Goal: Check status: Check status

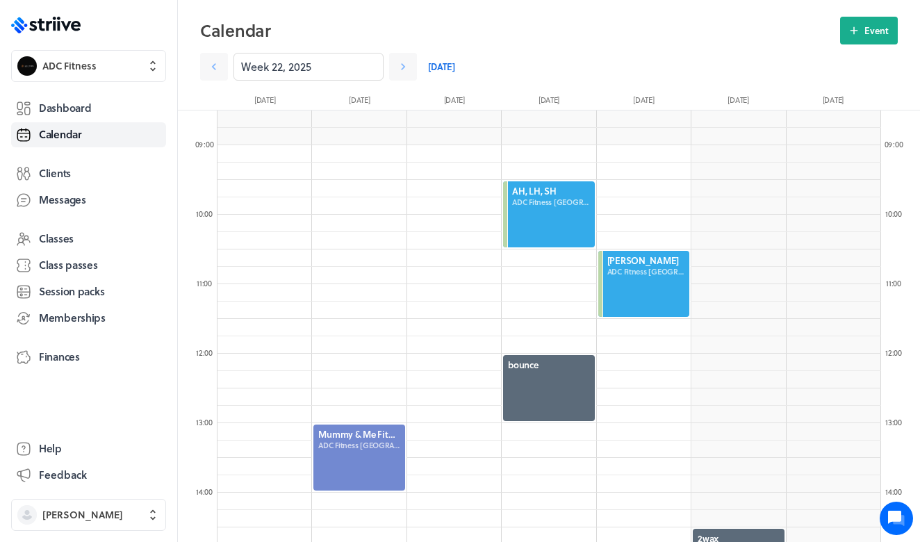
scroll to position [1668, 664]
click at [425, 61] on div "Week 22, 2025 [DATE]" at bounding box center [451, 67] width 503 height 28
click at [452, 65] on link "[DATE]" at bounding box center [441, 67] width 27 height 28
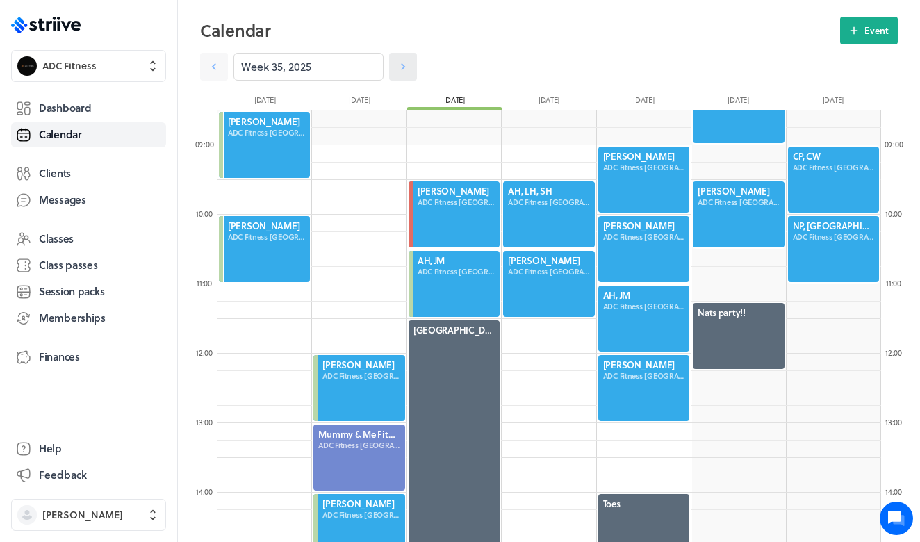
click at [395, 69] on link at bounding box center [403, 67] width 28 height 28
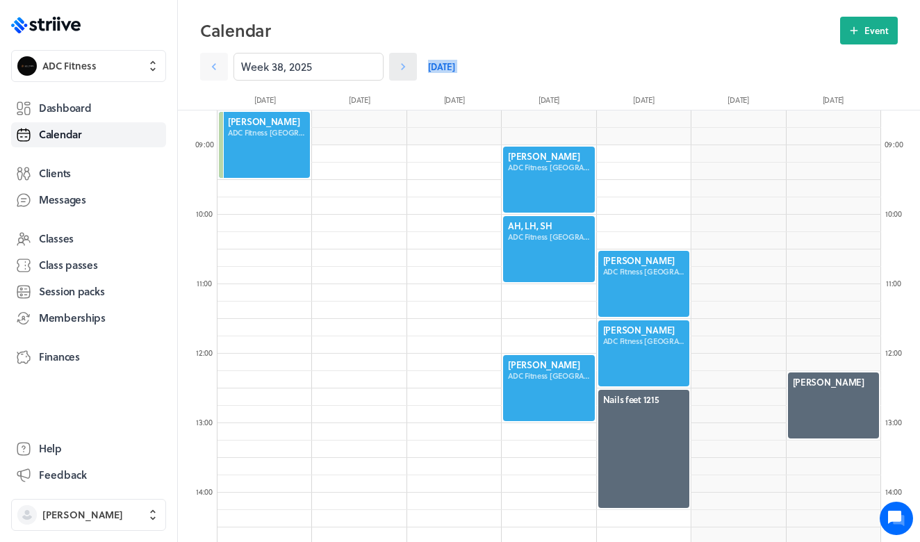
click at [395, 69] on link at bounding box center [403, 67] width 28 height 28
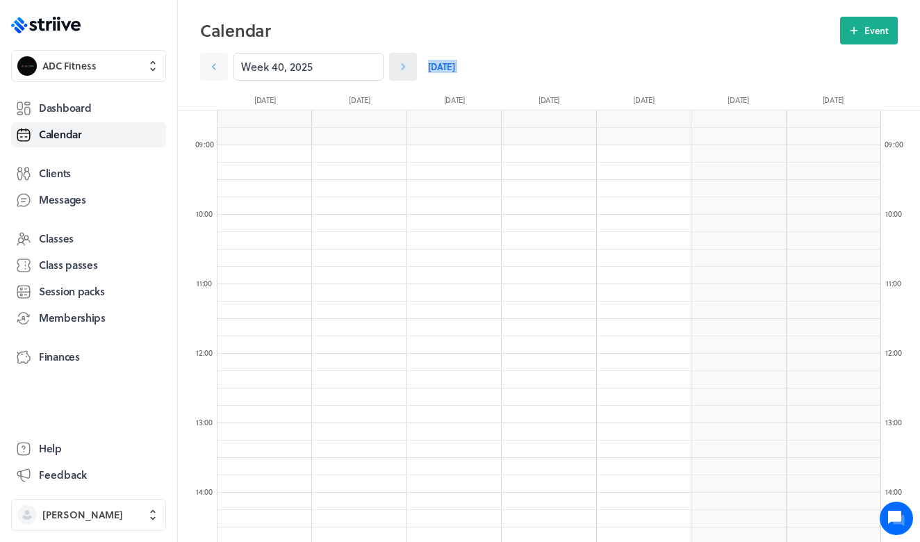
click at [398, 67] on icon at bounding box center [403, 67] width 14 height 14
click at [398, 68] on icon at bounding box center [403, 67] width 14 height 14
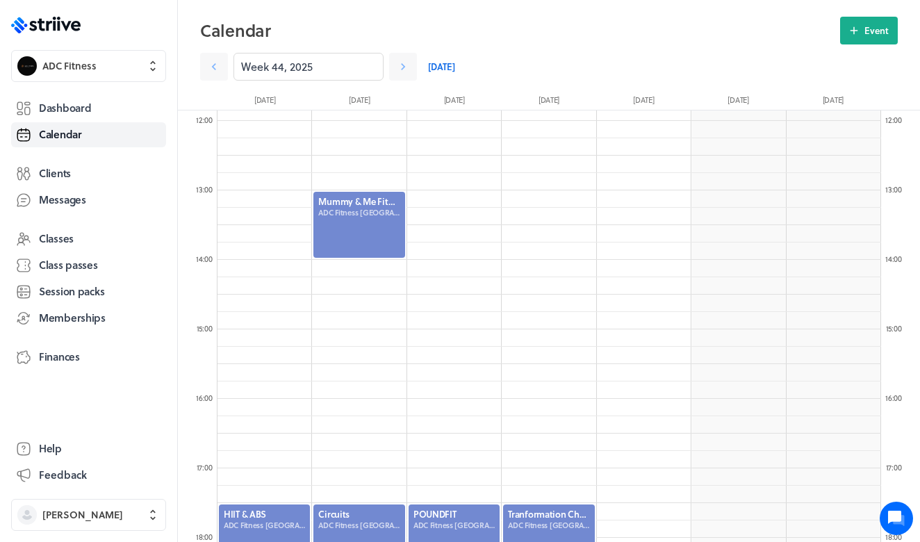
scroll to position [739, 0]
